Goal: Information Seeking & Learning: Check status

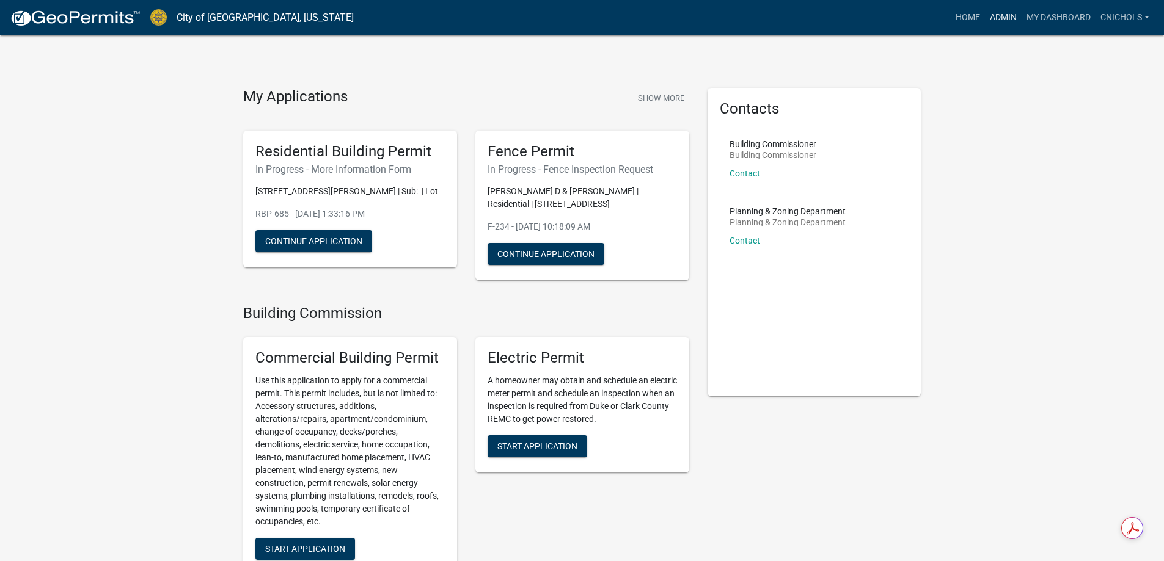
click at [1000, 16] on link "Admin" at bounding box center [1003, 17] width 37 height 23
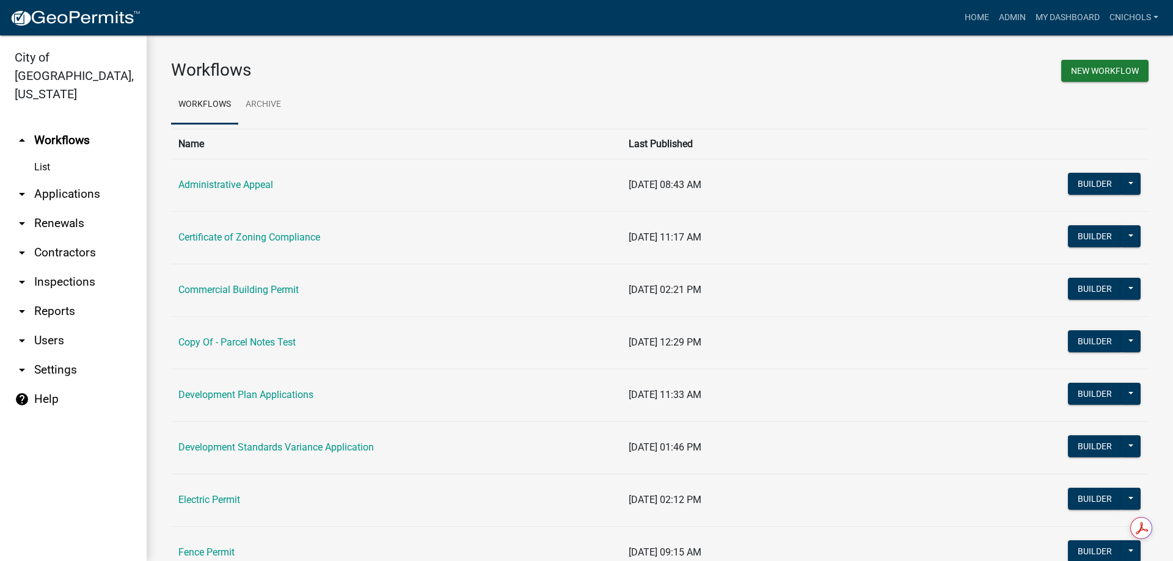
drag, startPoint x: 71, startPoint y: 175, endPoint x: 114, endPoint y: 178, distance: 42.3
click at [71, 180] on link "arrow_drop_down Applications" at bounding box center [73, 194] width 147 height 29
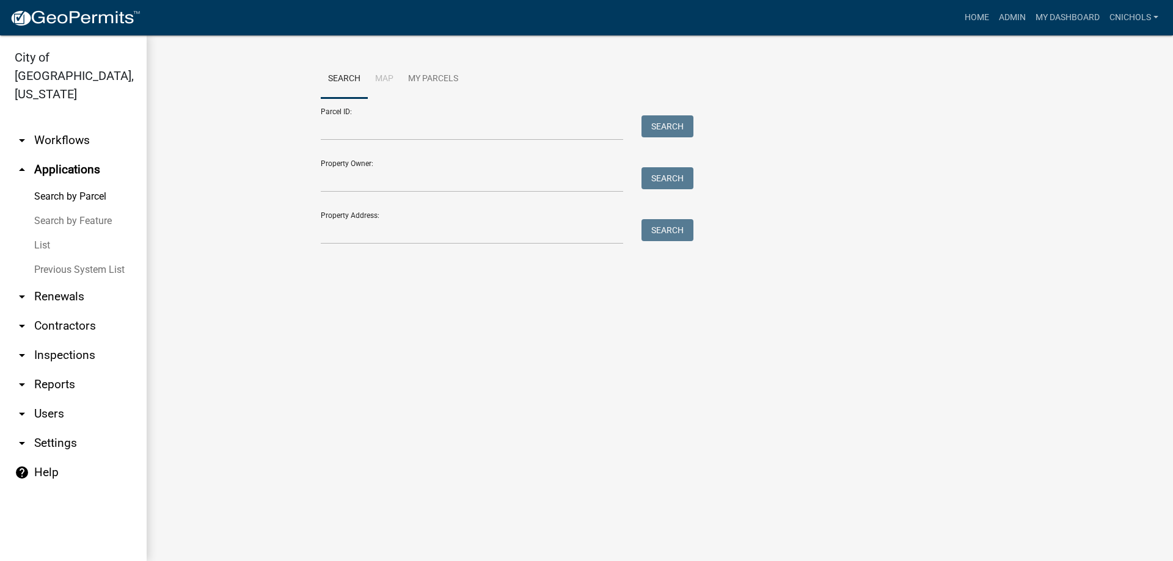
drag, startPoint x: 45, startPoint y: 227, endPoint x: 81, endPoint y: 225, distance: 36.7
click at [45, 233] on link "List" at bounding box center [73, 245] width 147 height 24
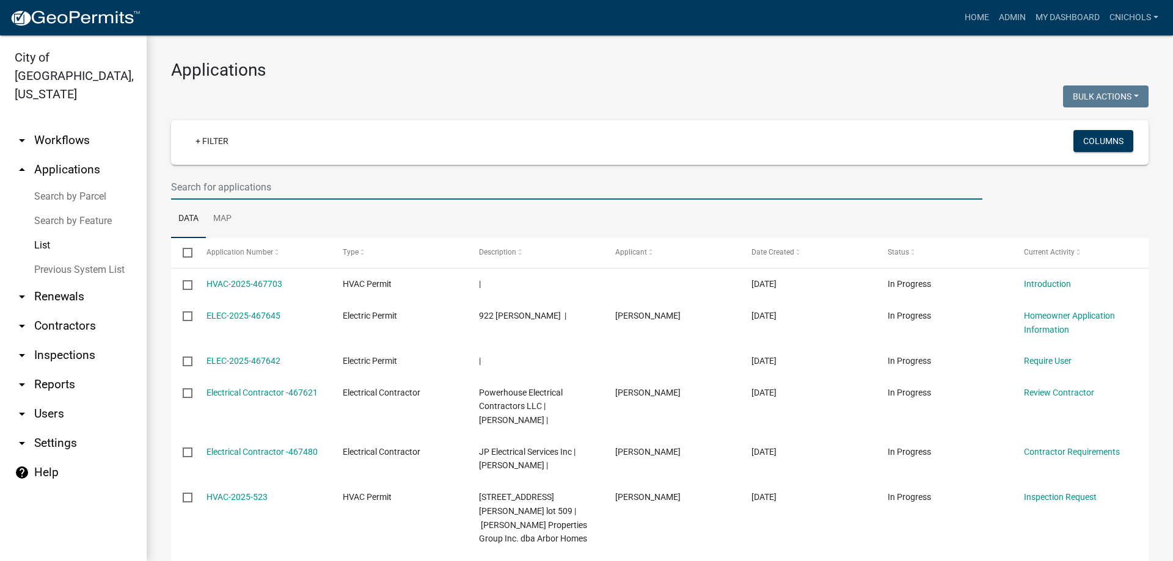
click at [192, 191] on input "text" at bounding box center [576, 187] width 811 height 25
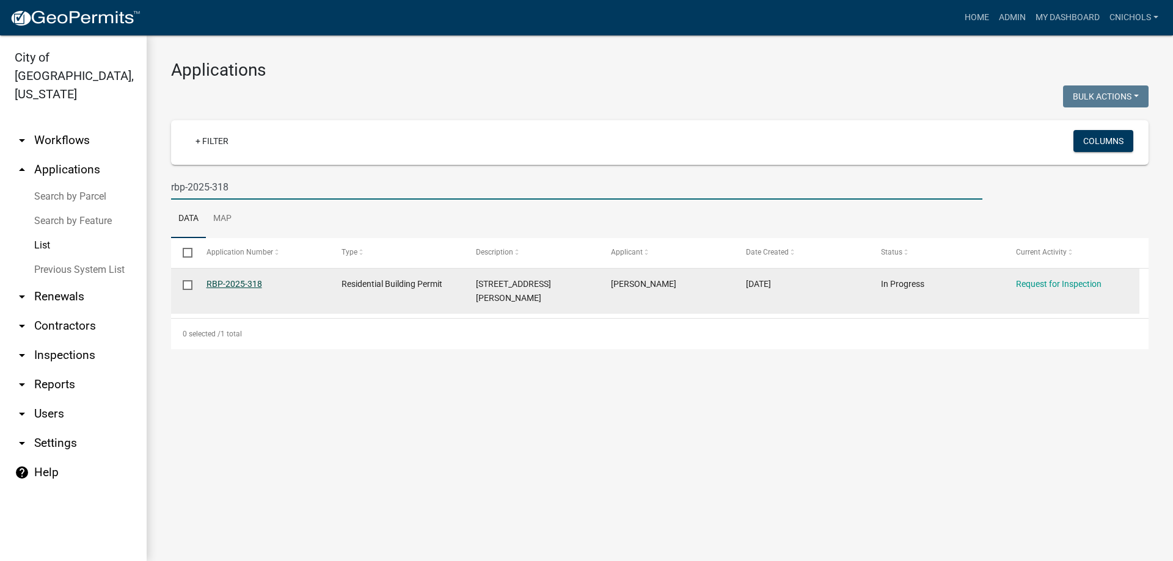
type input "rbp-2025-318"
click at [241, 286] on link "RBP-2025-318" at bounding box center [235, 284] width 56 height 10
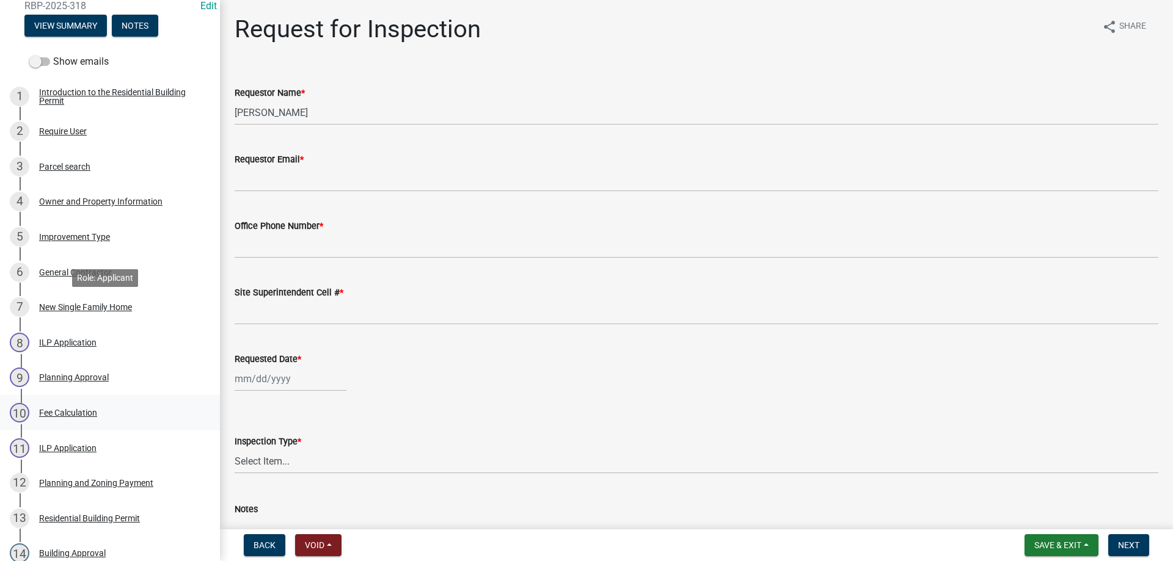
scroll to position [183, 0]
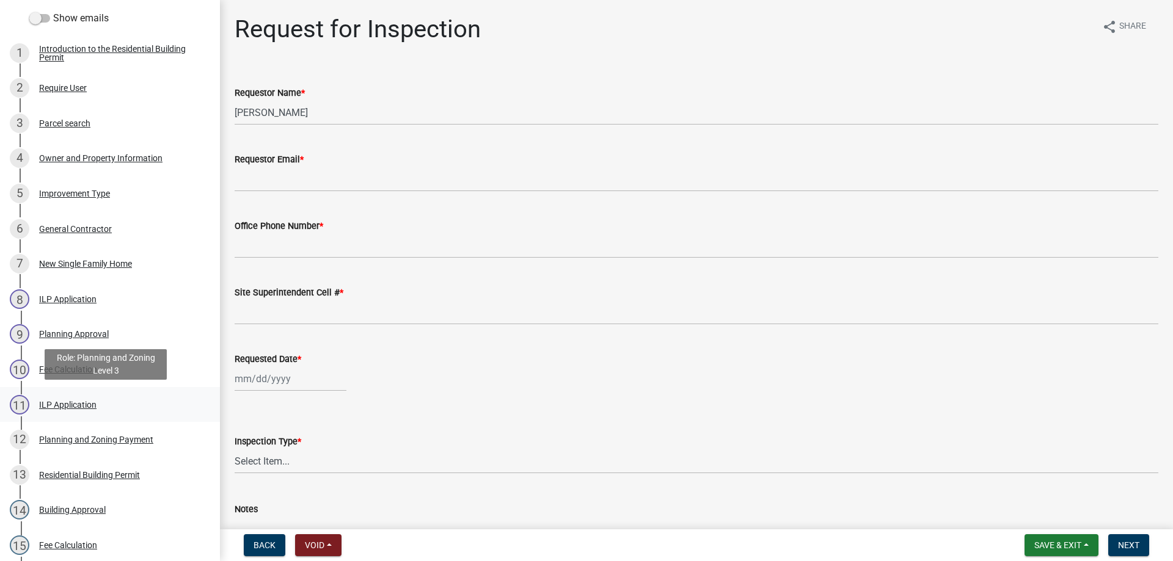
click at [61, 403] on div "ILP Application" at bounding box center [67, 405] width 57 height 9
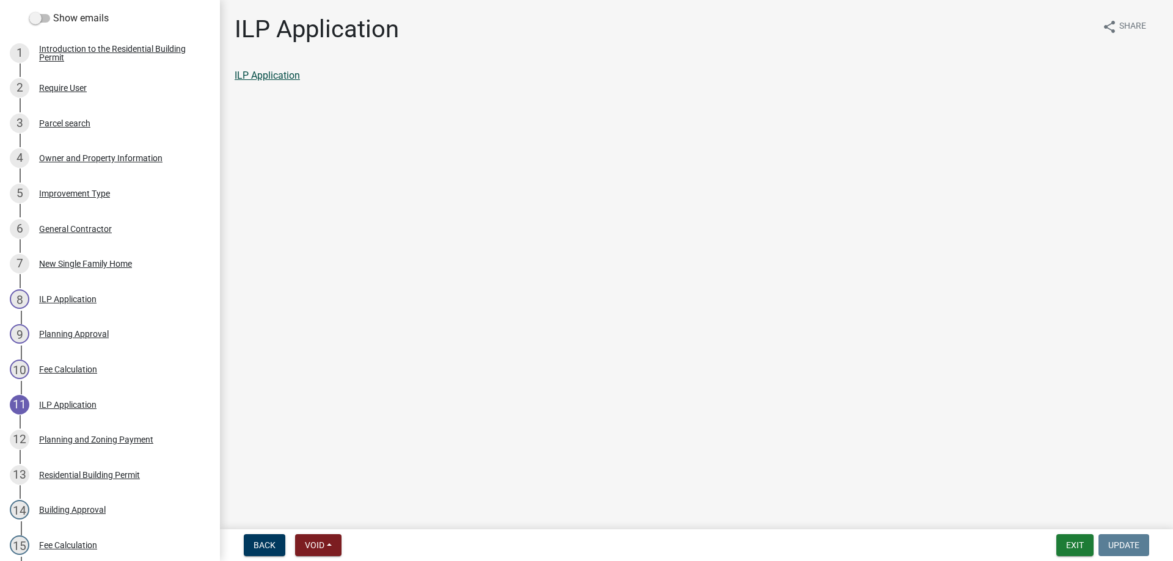
click at [272, 74] on link "ILP Application" at bounding box center [267, 76] width 65 height 12
click at [1076, 544] on button "Exit" at bounding box center [1074, 546] width 37 height 22
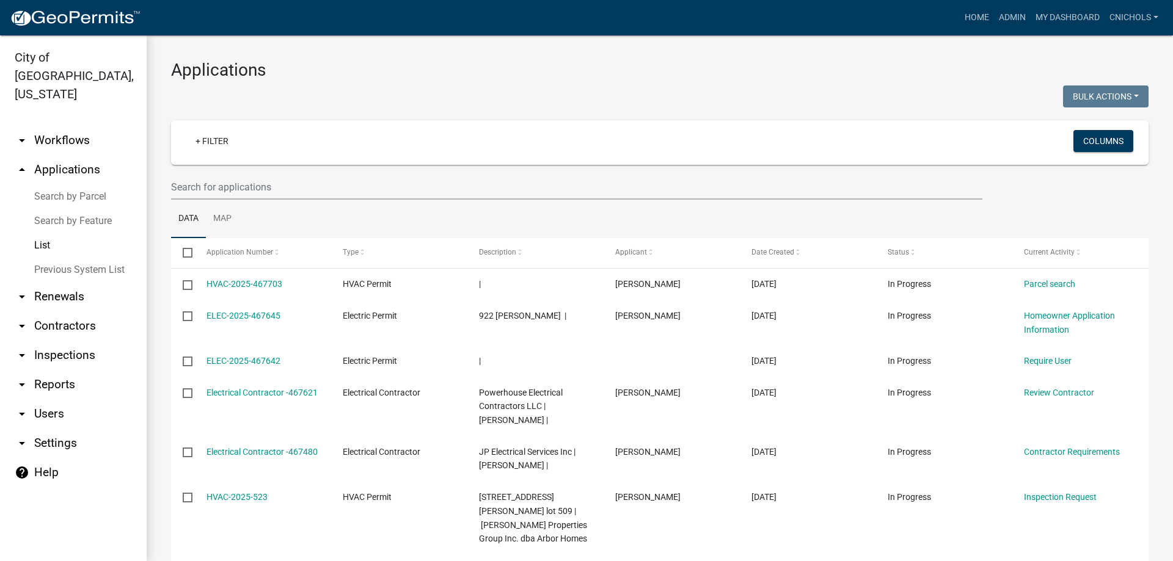
click at [50, 370] on link "arrow_drop_down Reports" at bounding box center [73, 384] width 147 height 29
select select "0: null"
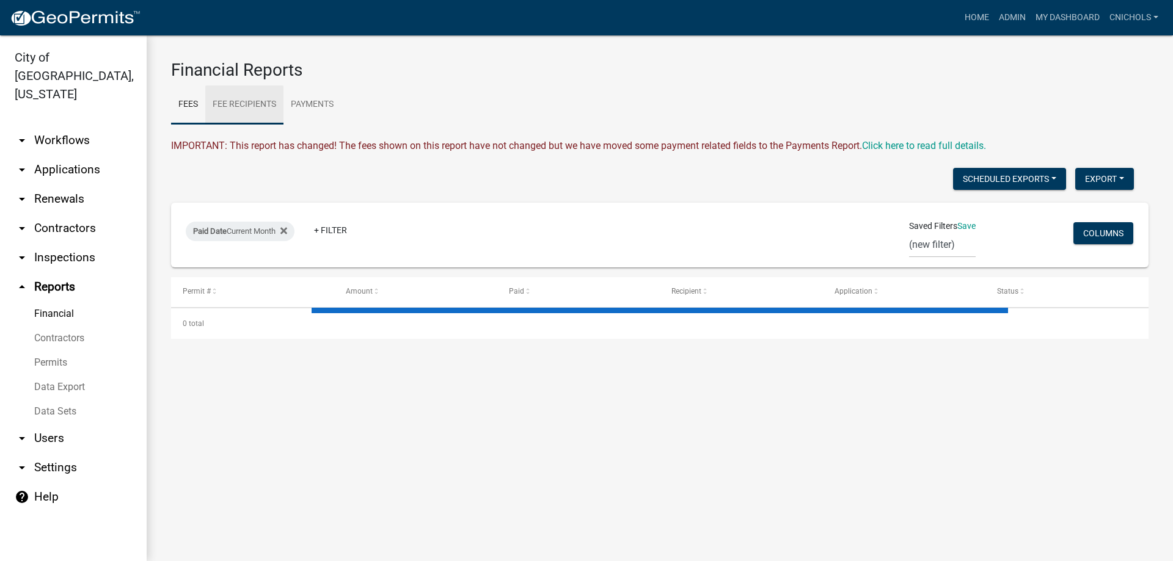
click at [248, 99] on link "Fee Recipients" at bounding box center [244, 105] width 78 height 39
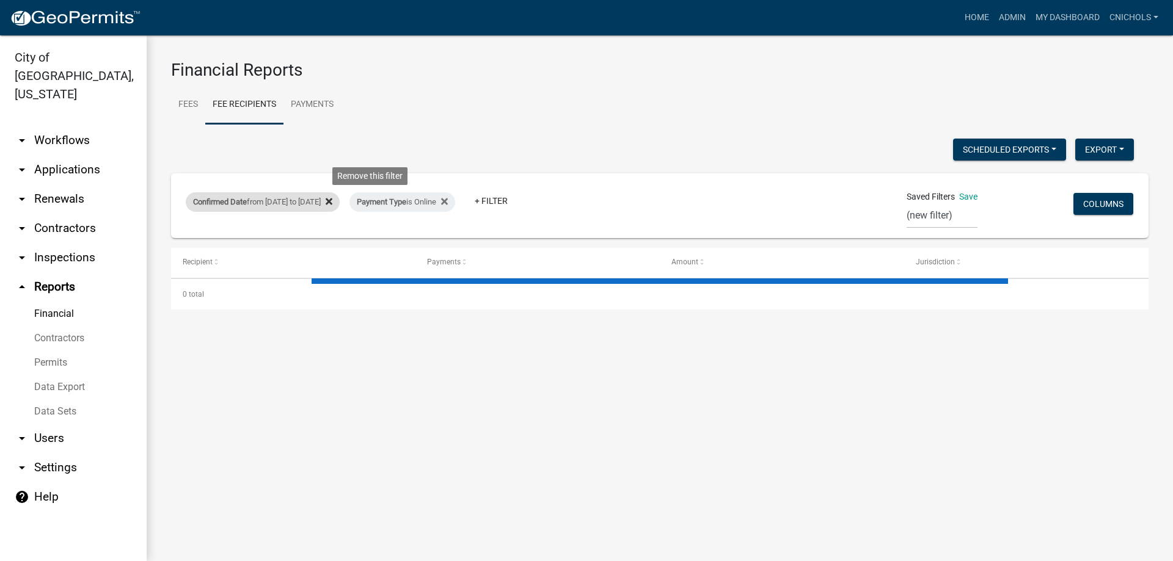
click at [332, 199] on icon at bounding box center [329, 202] width 7 height 10
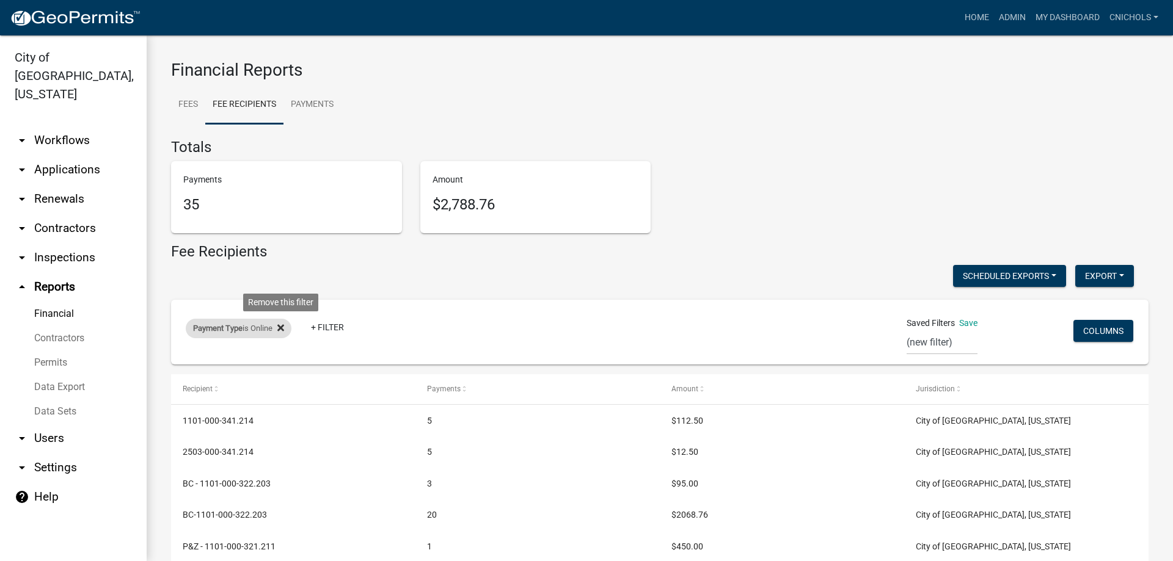
click at [282, 327] on icon at bounding box center [280, 328] width 7 height 7
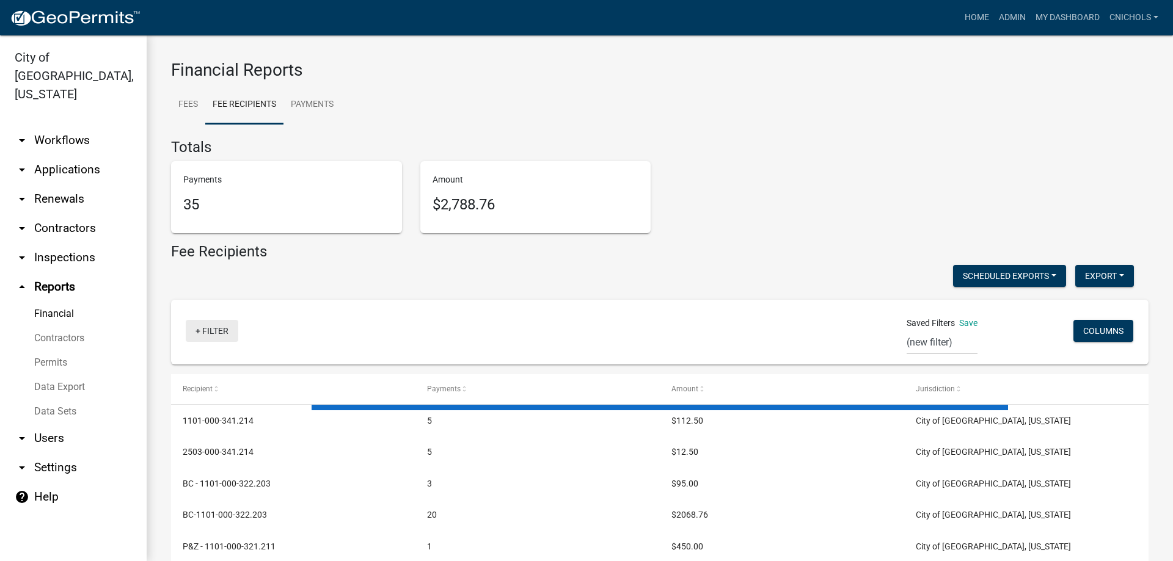
click at [213, 331] on link "+ Filter" at bounding box center [212, 331] width 53 height 22
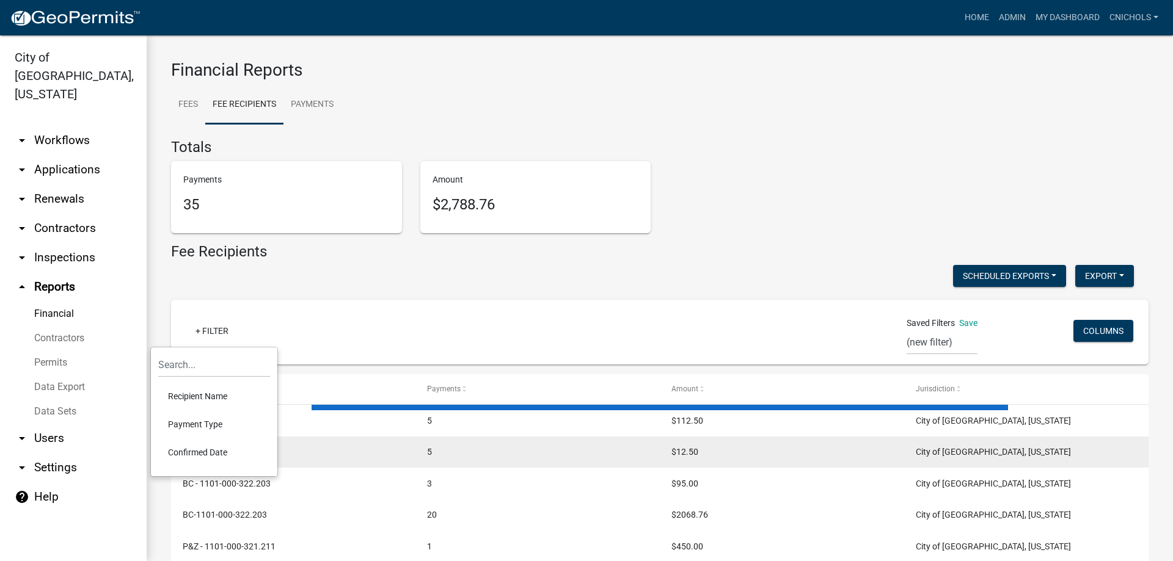
click at [191, 450] on li "Confirmed Date" at bounding box center [214, 453] width 112 height 28
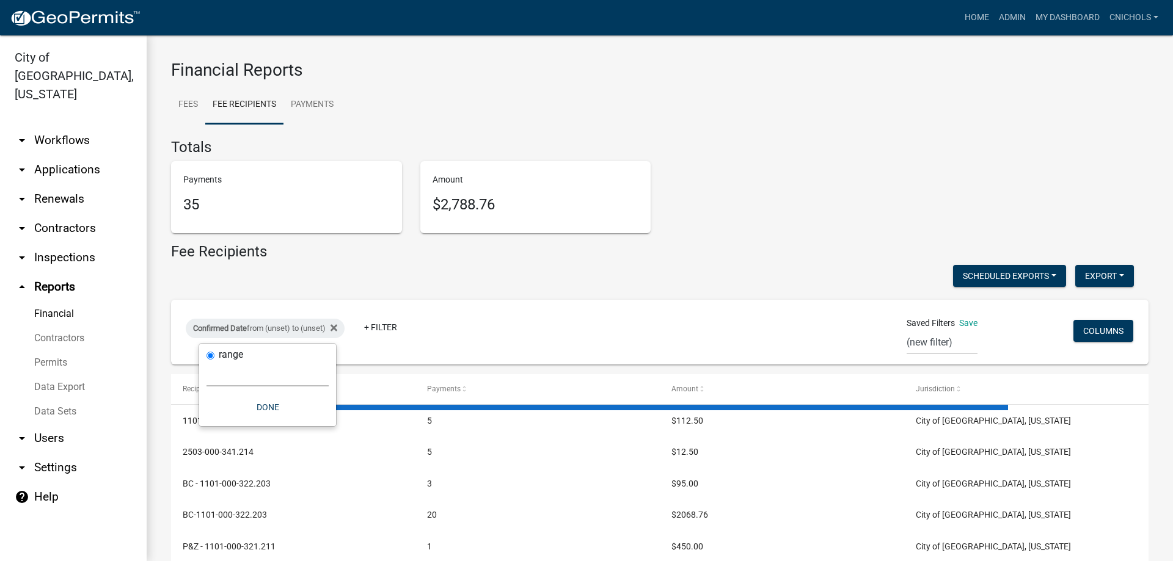
click at [229, 379] on select "[DATE] [DATE] Current Week Previous Week Current Month Last Month Current Calen…" at bounding box center [268, 374] width 122 height 25
select select "custom"
click at [207, 362] on select "[DATE] [DATE] Current Week Previous Week Current Month Last Month Current Calen…" at bounding box center [268, 374] width 122 height 25
click at [322, 423] on input "date" at bounding box center [268, 426] width 122 height 25
type input "[DATE]"
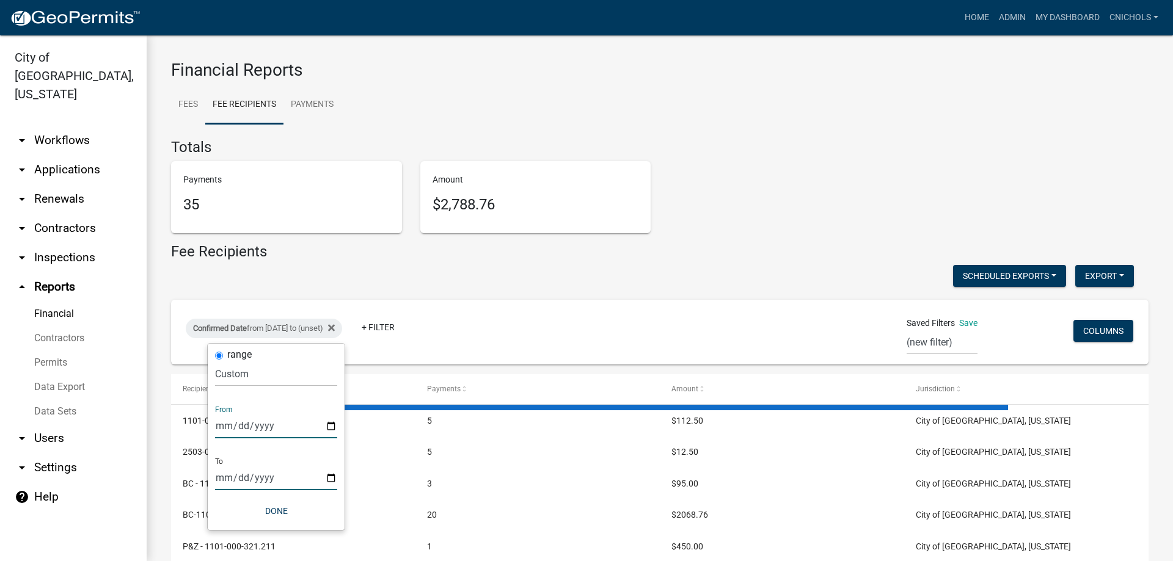
click at [331, 478] on input "date" at bounding box center [276, 478] width 122 height 25
type input "[DATE]"
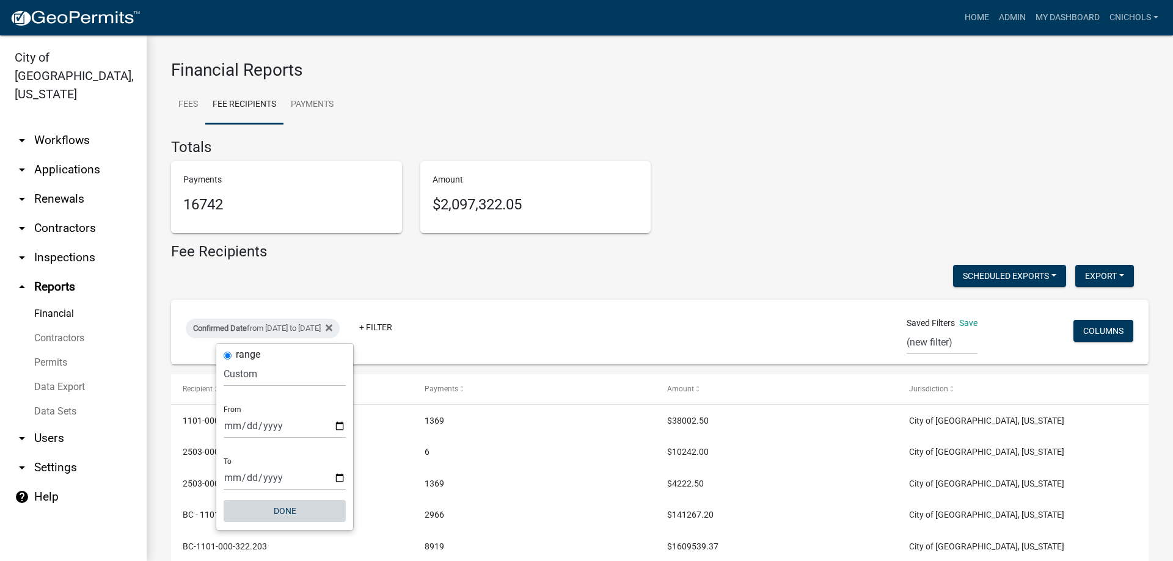
click at [279, 512] on button "Done" at bounding box center [285, 511] width 122 height 22
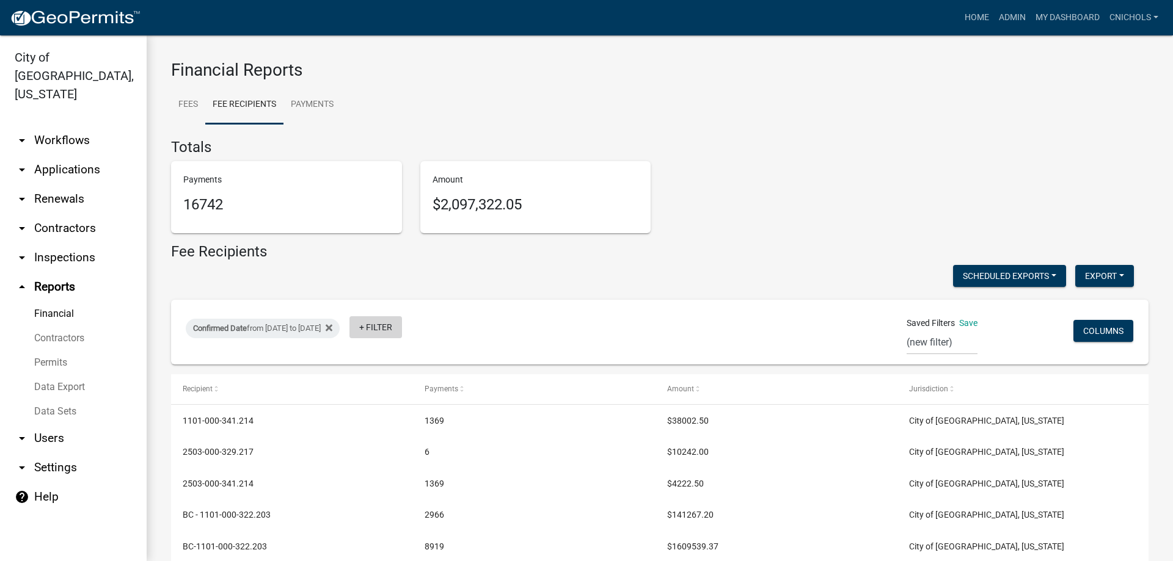
click at [402, 325] on link "+ Filter" at bounding box center [375, 327] width 53 height 22
click at [397, 420] on li "Payment Type" at bounding box center [422, 421] width 112 height 28
click at [396, 379] on select "Select an option Online CreditCardPOS Check Cash" at bounding box center [431, 374] width 122 height 25
select select "Online"
click at [386, 362] on select "Select an option Online CreditCardPOS Check Cash" at bounding box center [431, 374] width 122 height 25
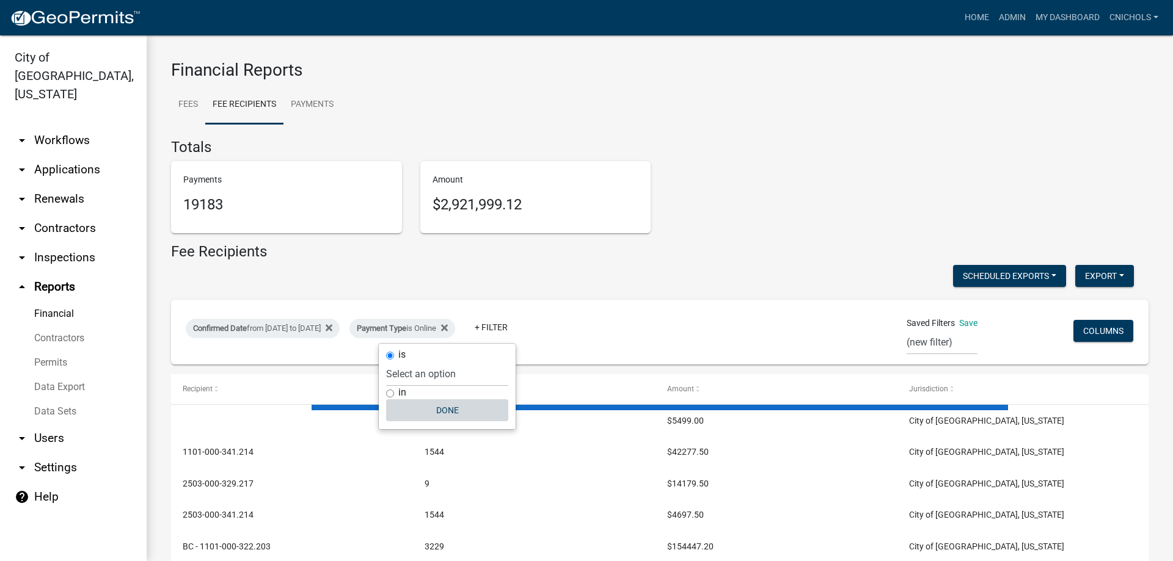
drag, startPoint x: 444, startPoint y: 411, endPoint x: 446, endPoint y: 420, distance: 10.1
click at [444, 411] on button "Done" at bounding box center [447, 411] width 122 height 22
